Goal: Browse casually

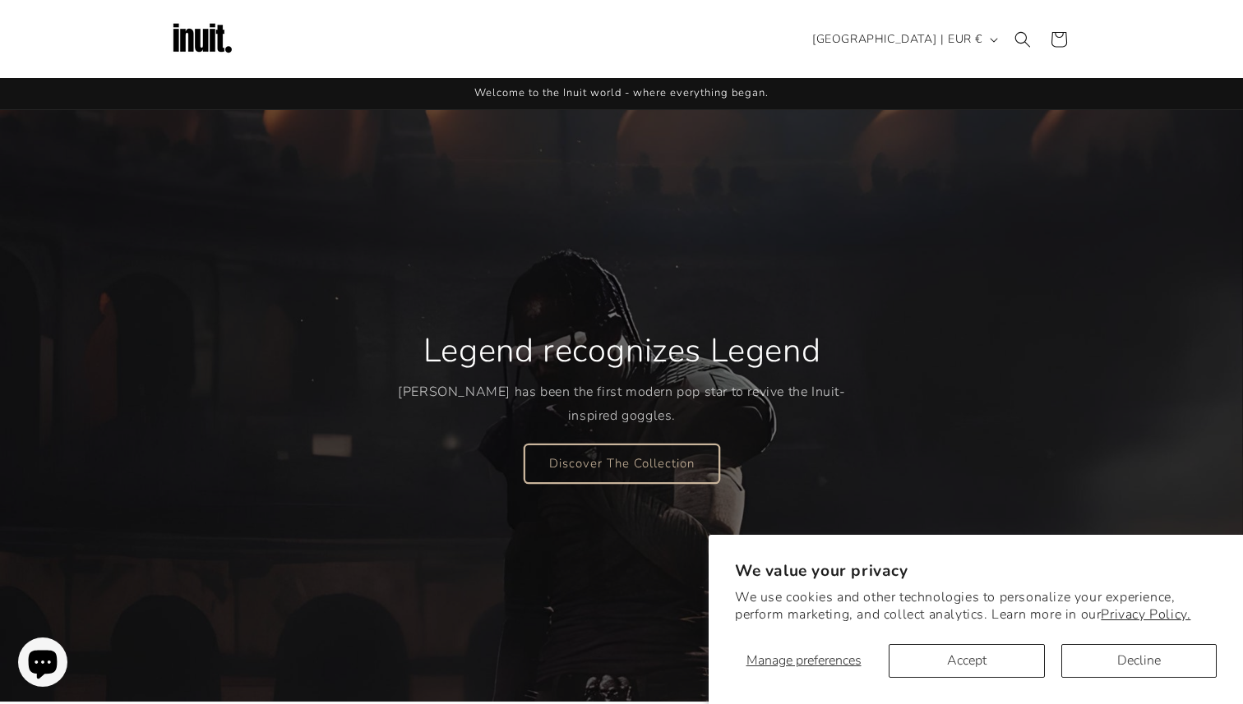
click at [607, 465] on link "Discover The Collection" at bounding box center [621, 463] width 195 height 39
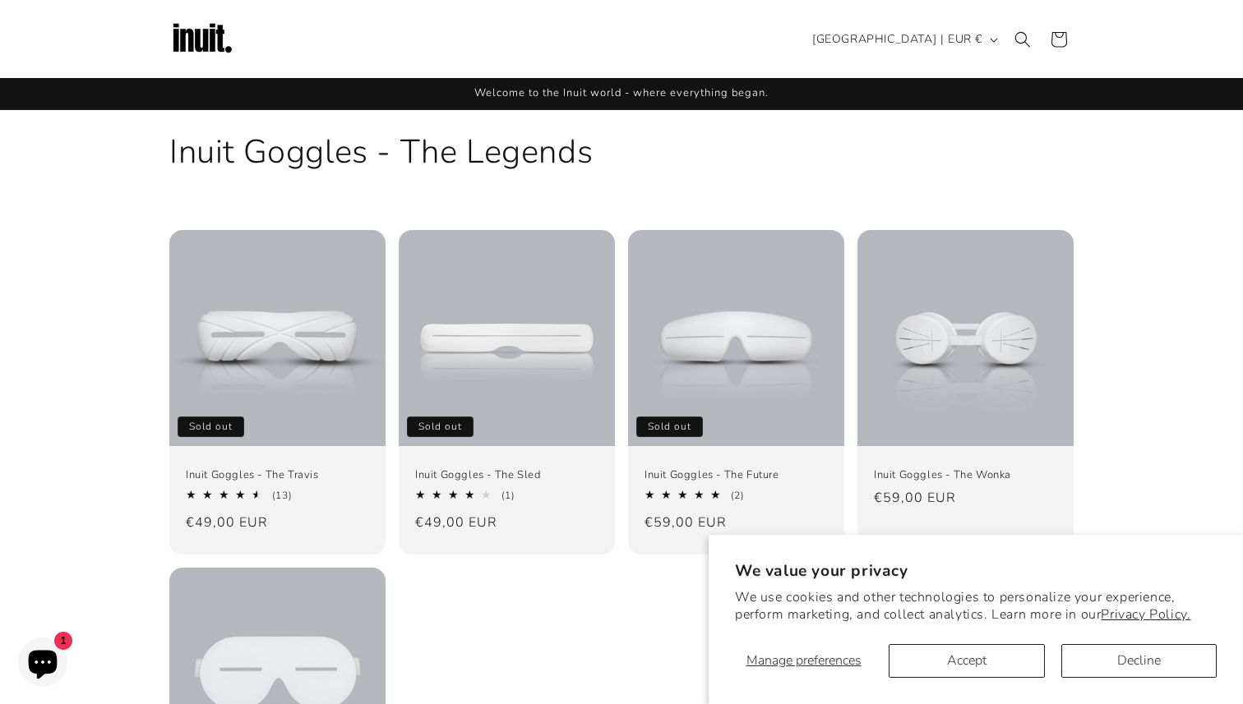
click at [197, 27] on img at bounding box center [202, 40] width 66 height 66
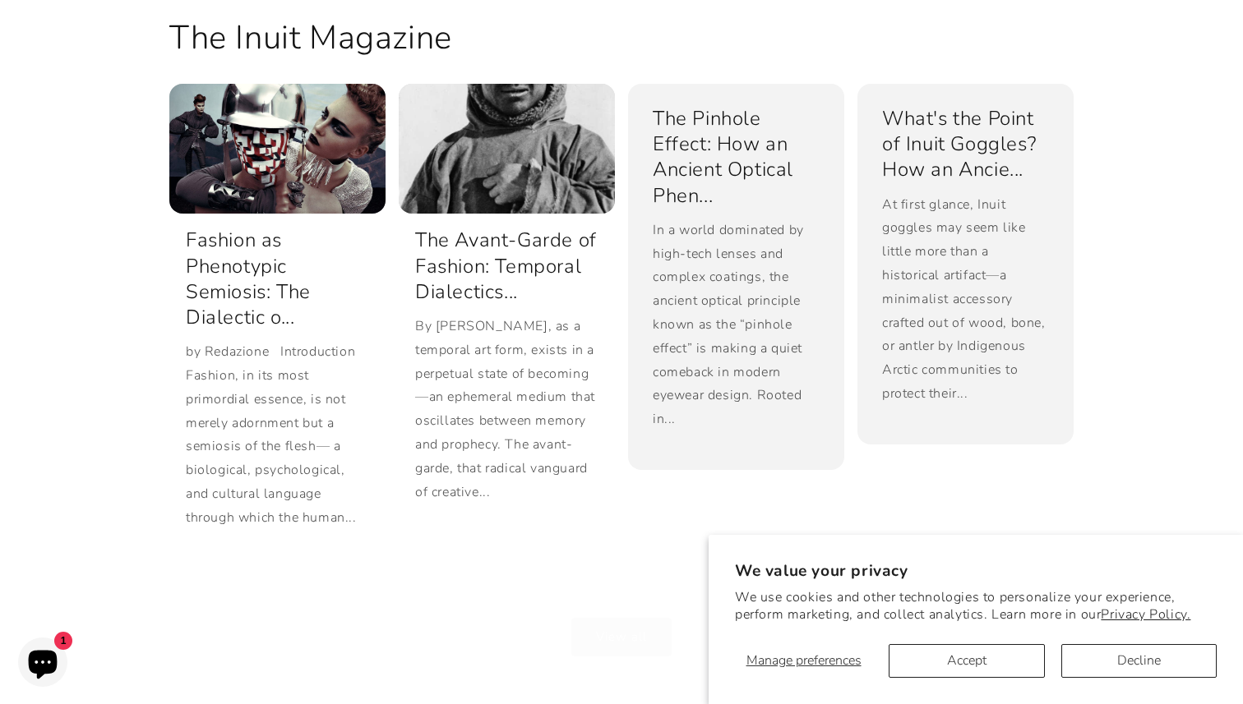
scroll to position [3410, 0]
